Goal: Task Accomplishment & Management: Manage account settings

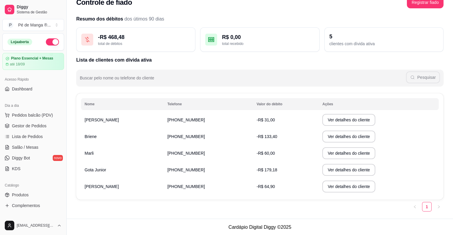
drag, startPoint x: 52, startPoint y: 118, endPoint x: 55, endPoint y: 120, distance: 4.0
click at [56, 120] on ul "Pedidos balcão (PDV) Gestor de Pedidos Lista de Pedidos Salão / Mesas Diggy Bot…" at bounding box center [33, 141] width 62 height 63
click at [51, 116] on button "Pedidos balcão (PDV)" at bounding box center [33, 115] width 62 height 10
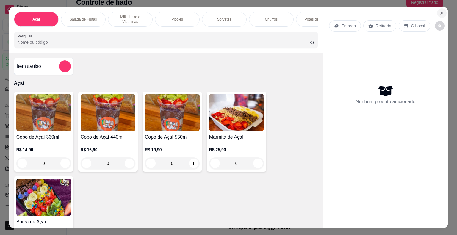
click at [437, 13] on button "Close" at bounding box center [442, 13] width 10 height 10
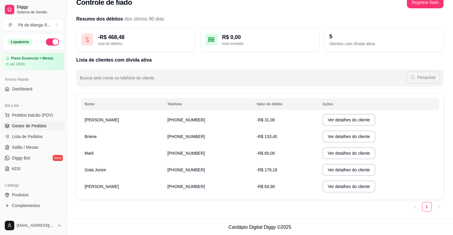
click at [48, 122] on link "Gestor de Pedidos" at bounding box center [33, 126] width 62 height 10
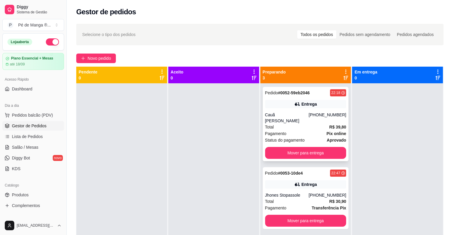
click at [310, 124] on div "Total R$ 39,80" at bounding box center [305, 127] width 81 height 7
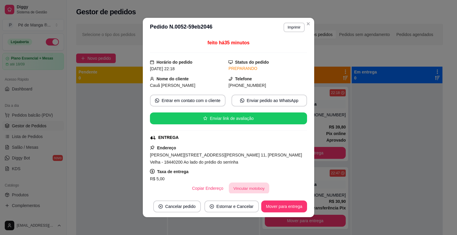
click at [240, 191] on button "Vincular motoboy" at bounding box center [249, 189] width 40 height 12
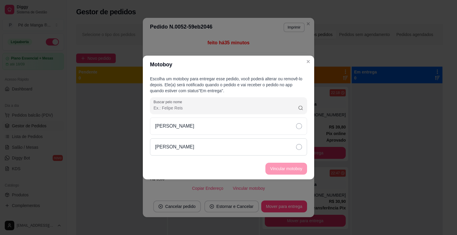
click at [297, 147] on icon at bounding box center [299, 147] width 6 height 6
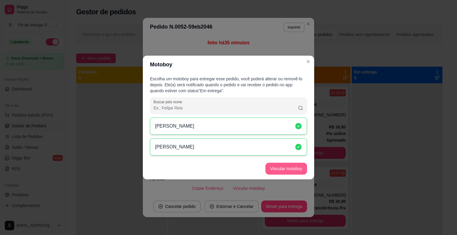
click at [291, 173] on button "Vincular motoboy" at bounding box center [286, 169] width 42 height 12
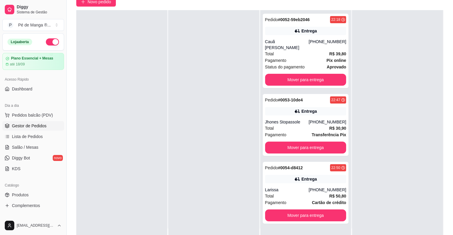
scroll to position [60, 0]
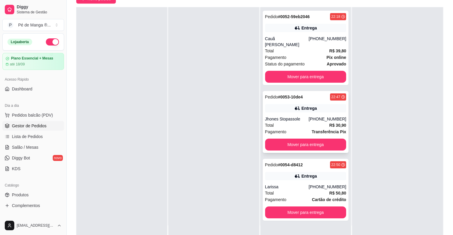
click at [289, 116] on div "Jhones Stopassole" at bounding box center [287, 119] width 44 height 6
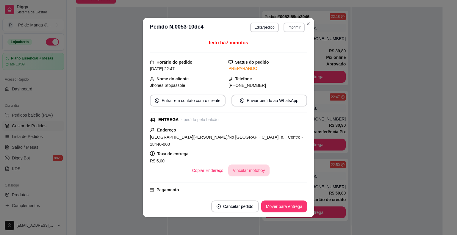
click at [245, 165] on button "Vincular motoboy" at bounding box center [249, 171] width 42 height 12
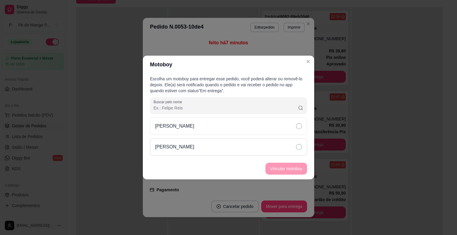
click at [298, 147] on icon at bounding box center [299, 147] width 6 height 6
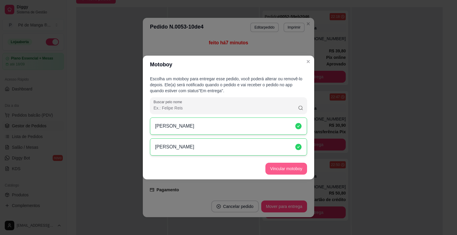
click at [289, 167] on button "Vincular motoboy" at bounding box center [286, 169] width 42 height 12
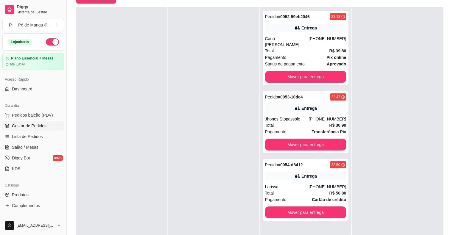
scroll to position [0, 0]
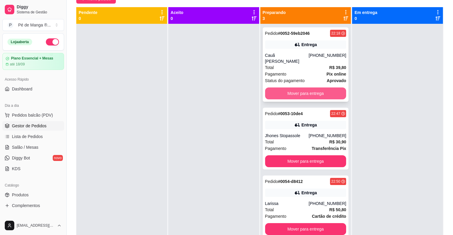
click at [314, 87] on button "Mover para entrega" at bounding box center [305, 93] width 81 height 12
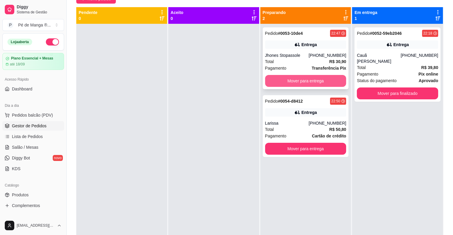
click at [310, 82] on button "Mover para entrega" at bounding box center [305, 81] width 81 height 12
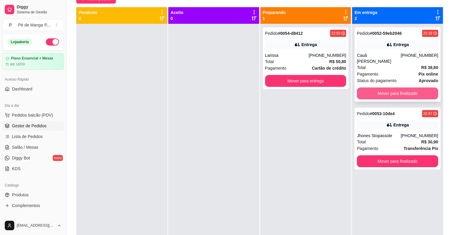
click at [389, 87] on button "Mover para finalizado" at bounding box center [396, 93] width 81 height 12
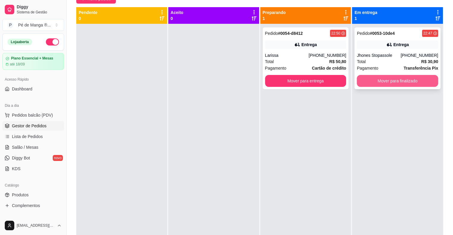
click at [391, 76] on button "Mover para finalizado" at bounding box center [396, 81] width 81 height 12
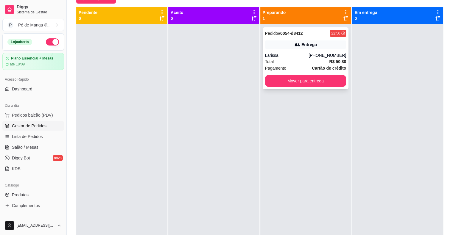
click at [329, 61] on strong "R$ 50,80" at bounding box center [337, 61] width 17 height 5
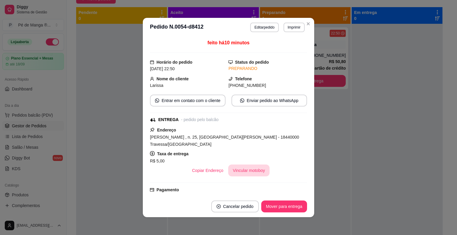
click at [239, 165] on button "Vincular motoboy" at bounding box center [249, 171] width 42 height 12
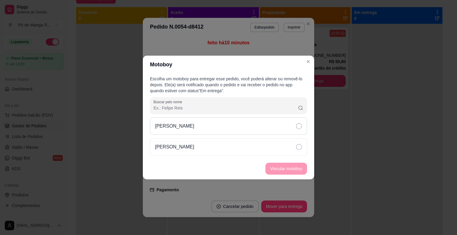
click at [208, 122] on div "[PERSON_NAME]" at bounding box center [228, 126] width 157 height 17
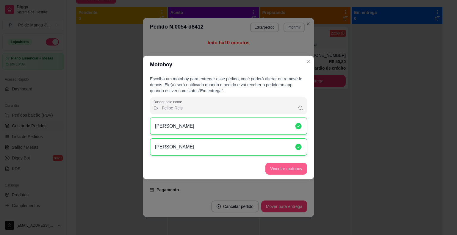
click at [294, 170] on button "Vincular motoboy" at bounding box center [286, 169] width 42 height 12
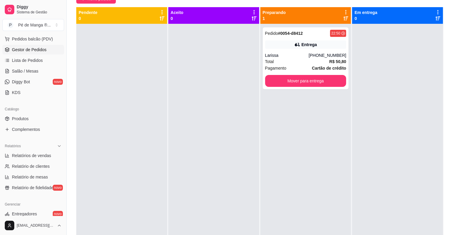
scroll to position [89, 0]
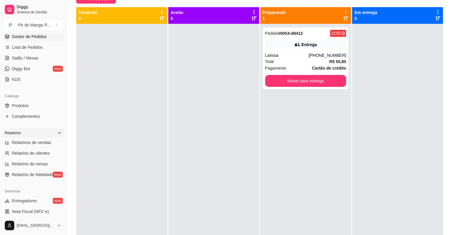
click at [42, 136] on div "Relatórios" at bounding box center [33, 133] width 62 height 10
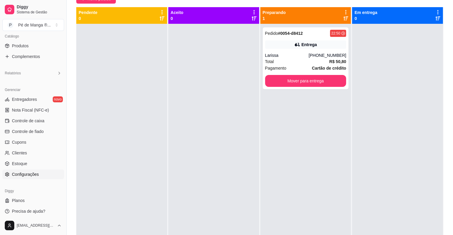
scroll to position [151, 0]
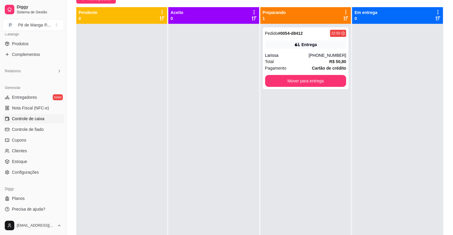
click at [40, 121] on span "Controle de caixa" at bounding box center [28, 119] width 32 height 6
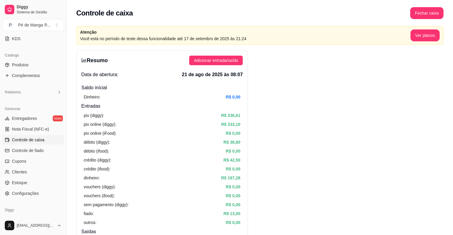
scroll to position [121, 0]
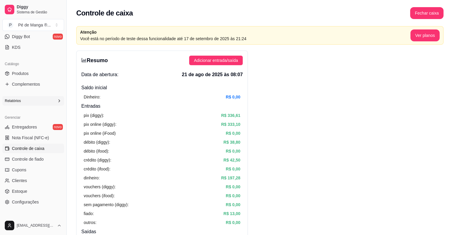
click at [57, 101] on icon at bounding box center [59, 100] width 5 height 5
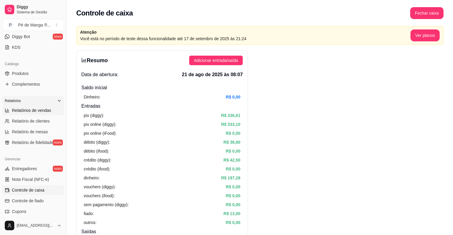
click at [45, 112] on span "Relatórios de vendas" at bounding box center [31, 110] width 39 height 6
select select "ALL"
select select "0"
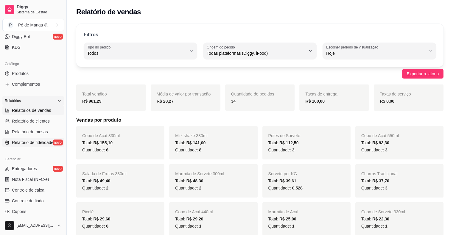
click at [37, 140] on span "Relatório de fidelidade" at bounding box center [32, 143] width 41 height 6
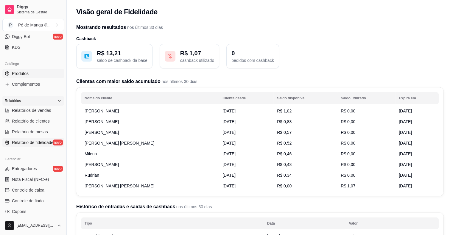
click at [33, 73] on link "Produtos" at bounding box center [33, 74] width 62 height 10
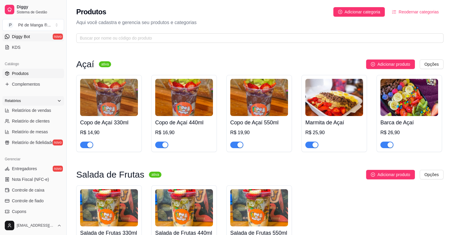
click at [44, 37] on link "Diggy Bot novo" at bounding box center [33, 37] width 62 height 10
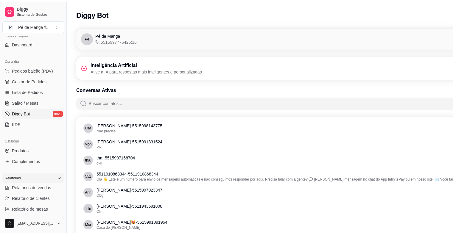
scroll to position [32, 0]
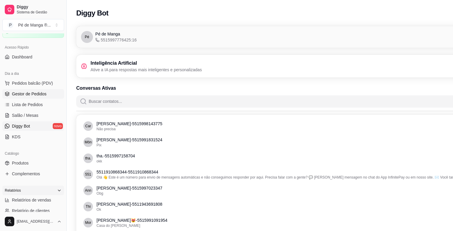
click at [43, 91] on span "Gestor de Pedidos" at bounding box center [29, 94] width 35 height 6
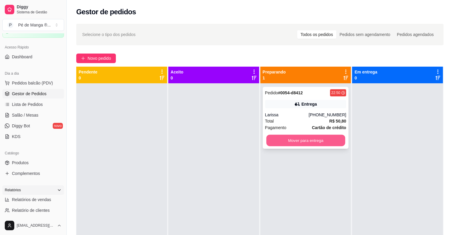
click at [309, 142] on button "Mover para entrega" at bounding box center [305, 141] width 79 height 12
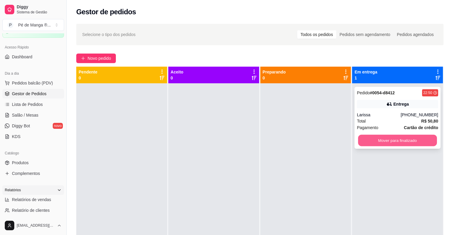
click at [368, 140] on button "Mover para finalizado" at bounding box center [397, 141] width 79 height 12
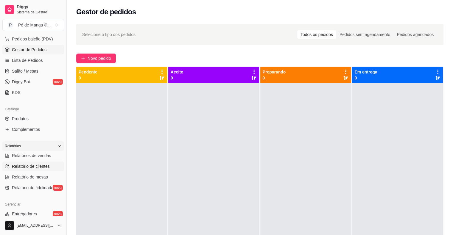
scroll to position [92, 0]
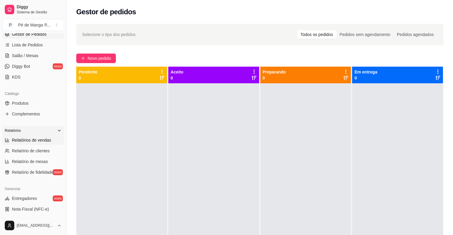
click at [39, 137] on span "Relatórios de vendas" at bounding box center [31, 140] width 39 height 6
select select "ALL"
select select "0"
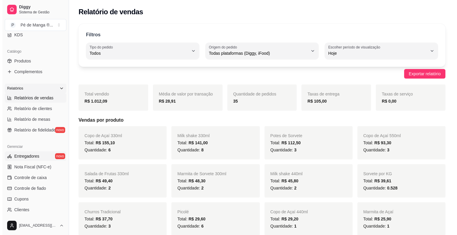
scroll to position [151, 0]
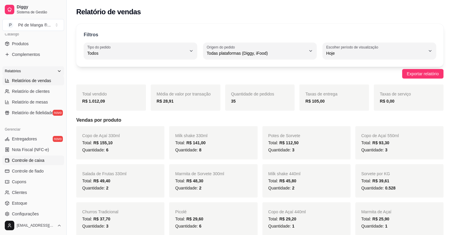
click at [41, 162] on span "Controle de caixa" at bounding box center [28, 160] width 32 height 6
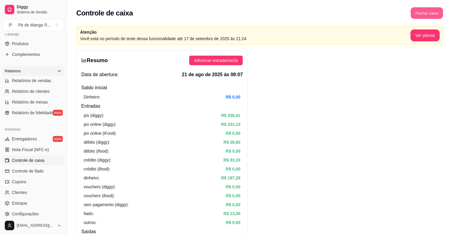
click at [430, 17] on button "Fechar caixa" at bounding box center [426, 13] width 32 height 12
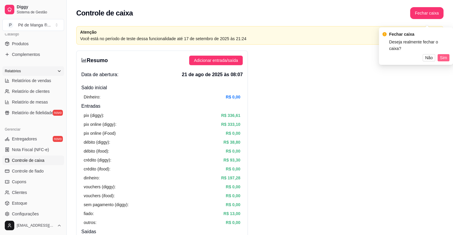
click at [443, 54] on span "Sim" at bounding box center [442, 57] width 7 height 7
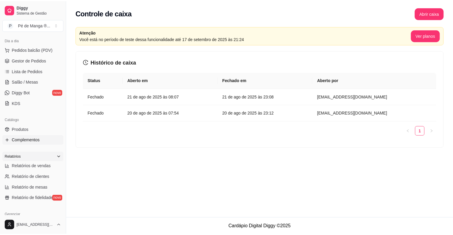
scroll to position [62, 0]
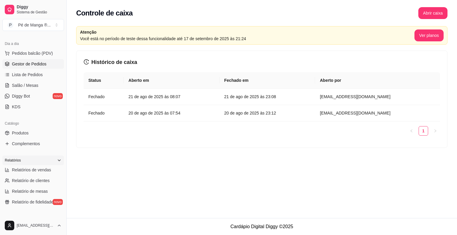
click at [42, 65] on span "Gestor de Pedidos" at bounding box center [29, 64] width 35 height 6
